Goal: Transaction & Acquisition: Purchase product/service

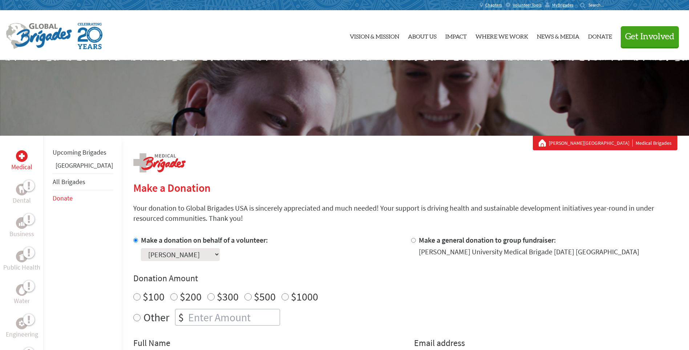
scroll to position [109, 0]
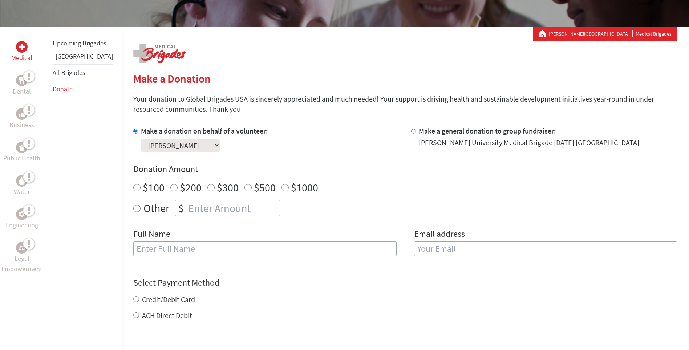
radio input "true"
click at [189, 208] on input "number" at bounding box center [233, 208] width 93 height 16
type input "250"
click at [153, 247] on input "text" at bounding box center [265, 248] width 264 height 15
type input "[PERSON_NAME]"
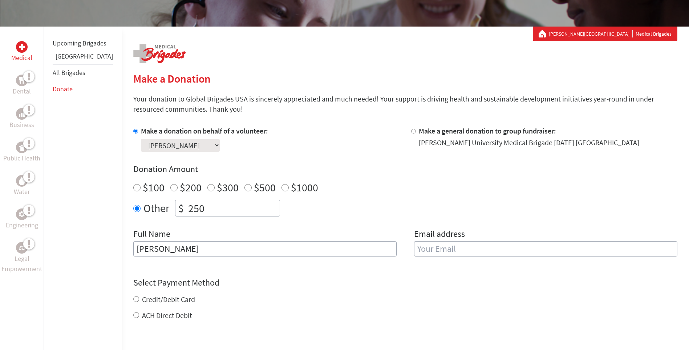
click at [462, 248] on input "email" at bounding box center [546, 248] width 264 height 15
type input "[EMAIL_ADDRESS][DOMAIN_NAME]"
click at [133, 317] on form "Make a donation on behalf of a volunteer: Select a volunteer... [PERSON_NAME] […" at bounding box center [405, 267] width 544 height 282
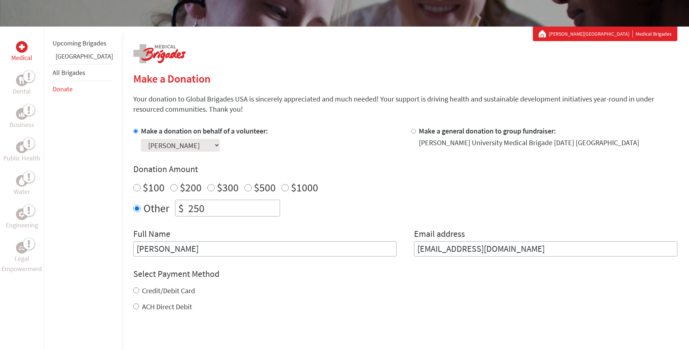
click at [133, 305] on input "ACH Direct Debit" at bounding box center [136, 306] width 6 height 6
radio input "true"
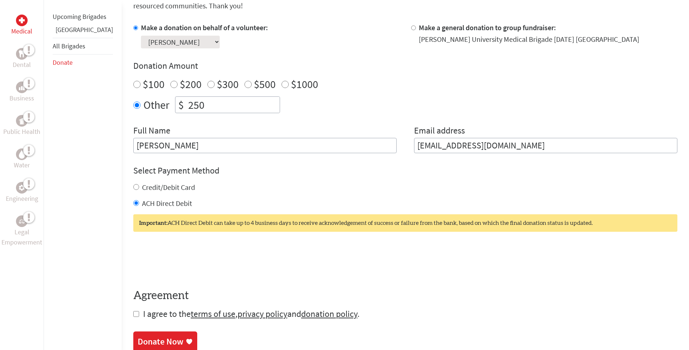
scroll to position [218, 0]
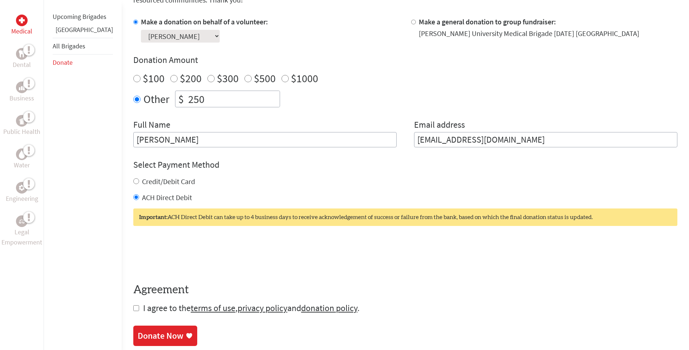
click at [133, 308] on input "checkbox" at bounding box center [136, 308] width 6 height 6
checkbox input "true"
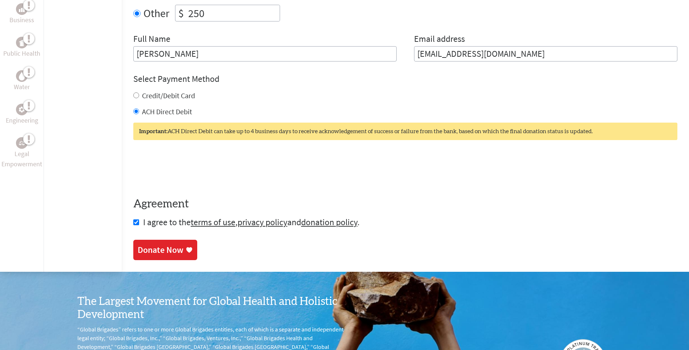
scroll to position [327, 0]
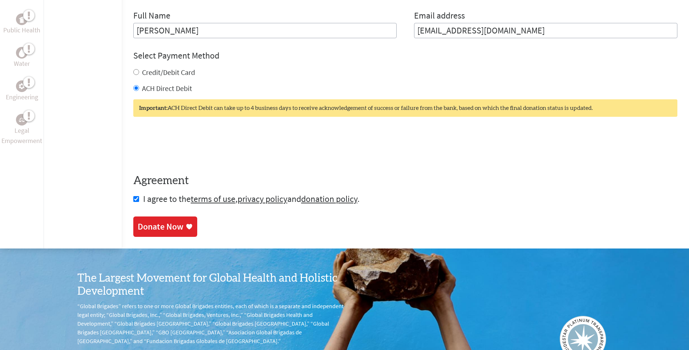
click at [133, 72] on input "Credit/Debit Card" at bounding box center [136, 72] width 6 height 6
radio input "true"
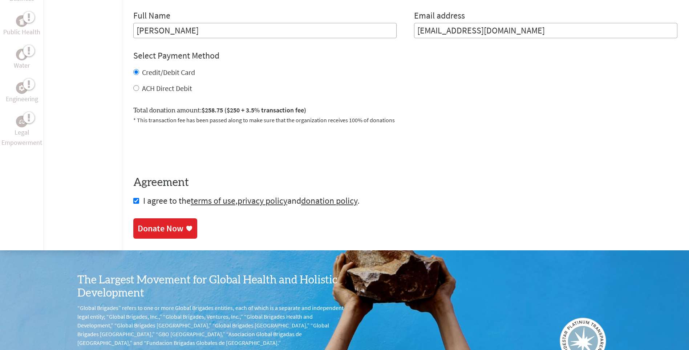
click at [133, 89] on input "ACH Direct Debit" at bounding box center [136, 88] width 6 height 6
radio input "true"
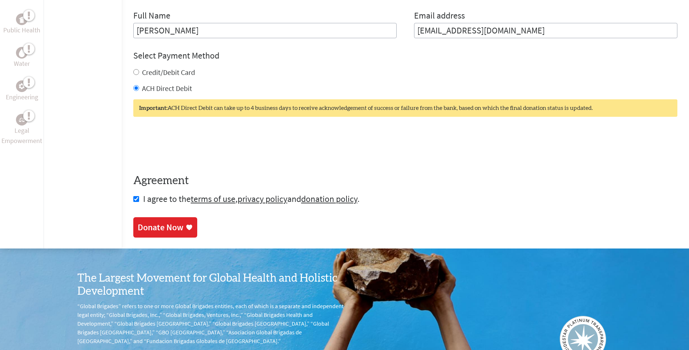
click at [152, 225] on div "Donate Now" at bounding box center [161, 227] width 46 height 12
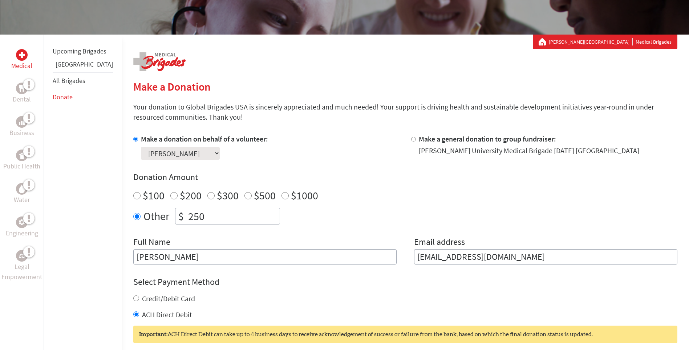
scroll to position [109, 0]
